Goal: Information Seeking & Learning: Learn about a topic

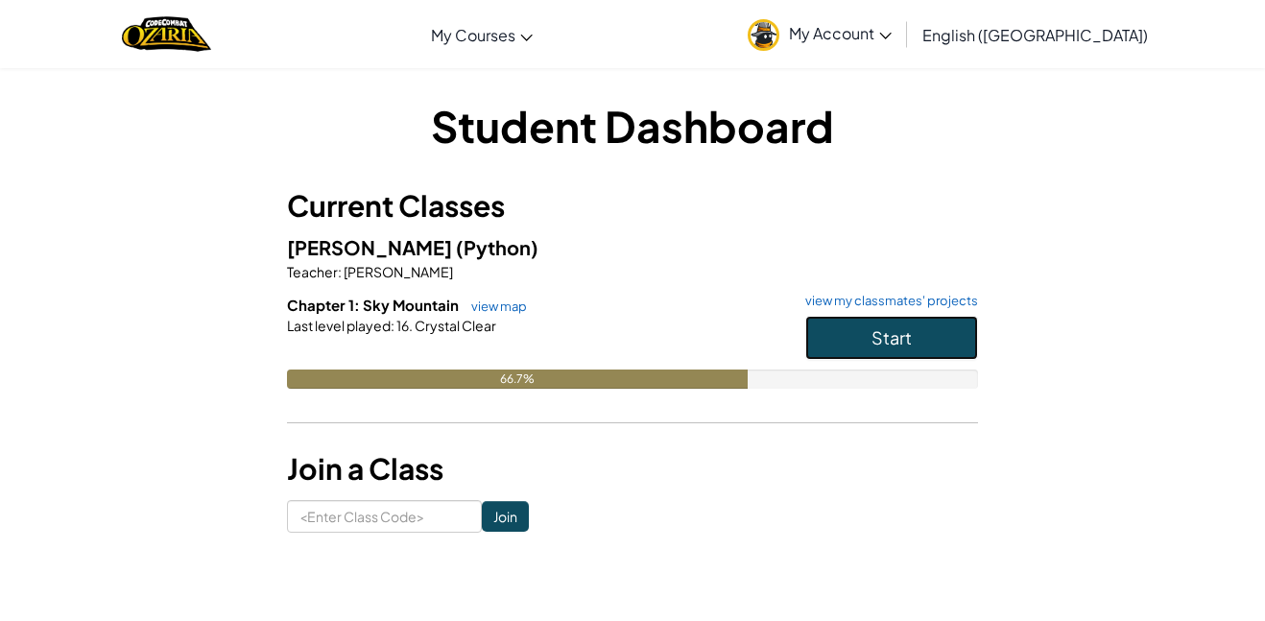
click at [883, 345] on span "Start" at bounding box center [891, 337] width 40 height 22
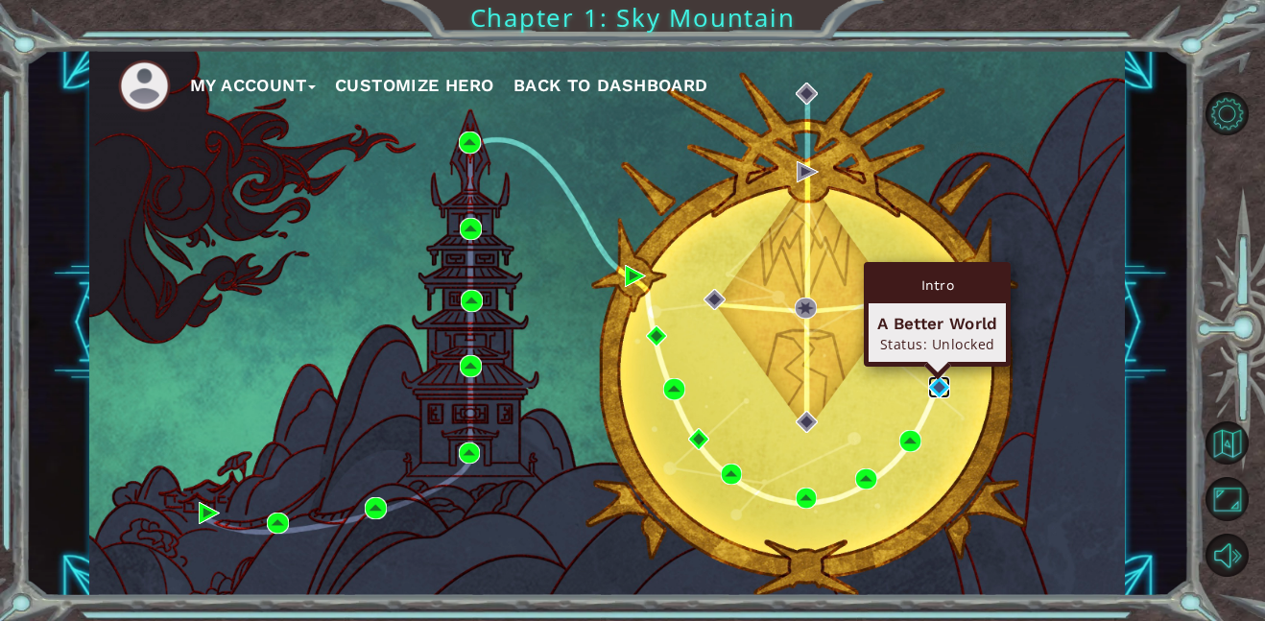
click at [936, 387] on img at bounding box center [939, 387] width 22 height 22
